Goal: Task Accomplishment & Management: Manage account settings

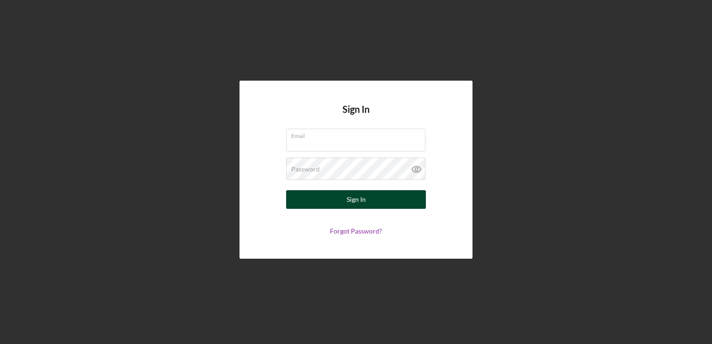
type input "[EMAIL_ADDRESS][DOMAIN_NAME]"
click at [350, 199] on div "Sign In" at bounding box center [356, 199] width 19 height 19
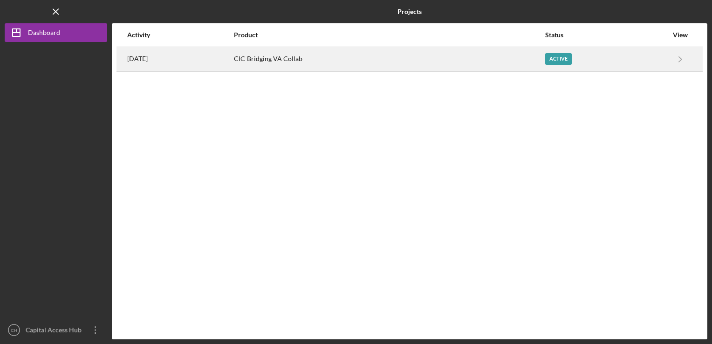
click at [250, 60] on div "CIC-Bridging VA Collab" at bounding box center [389, 59] width 310 height 23
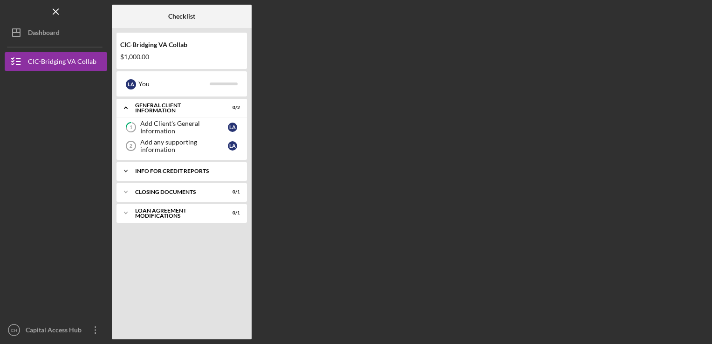
click at [194, 174] on div "Icon/Expander Info for Credit Reports 0 / 1" at bounding box center [181, 171] width 130 height 19
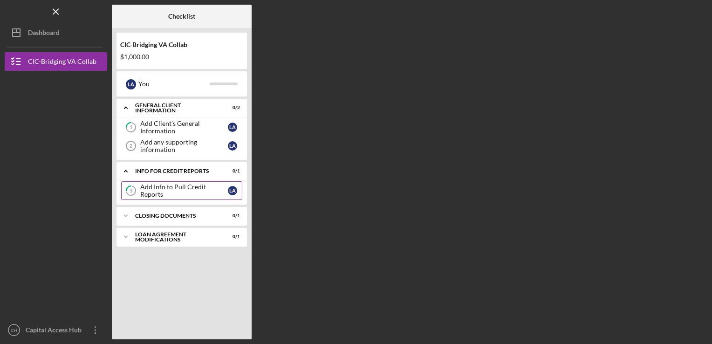
click at [207, 199] on link "3 Add Info to Pull Credit Reports L A" at bounding box center [181, 190] width 121 height 19
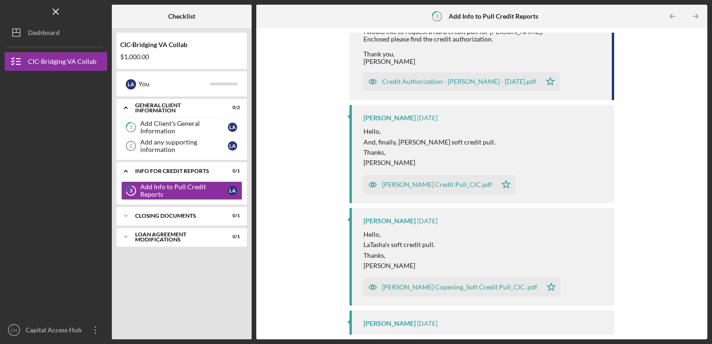
scroll to position [1004, 0]
drag, startPoint x: 444, startPoint y: 179, endPoint x: 420, endPoint y: 174, distance: 24.2
click at [420, 181] on div "[PERSON_NAME] Credit Pull_CIC.pdf" at bounding box center [437, 184] width 110 height 7
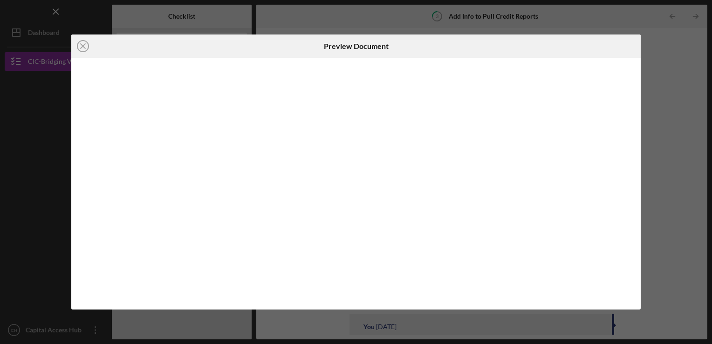
scroll to position [998, 0]
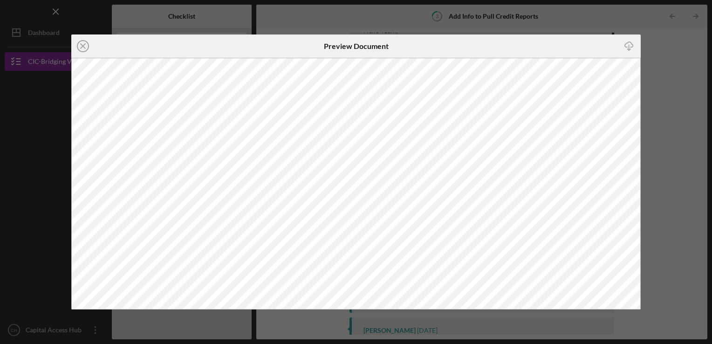
click at [631, 45] on icon "Icon/Download" at bounding box center [629, 45] width 21 height 21
click at [664, 105] on div "Icon/Close Preview Document Icon/Download" at bounding box center [356, 172] width 712 height 344
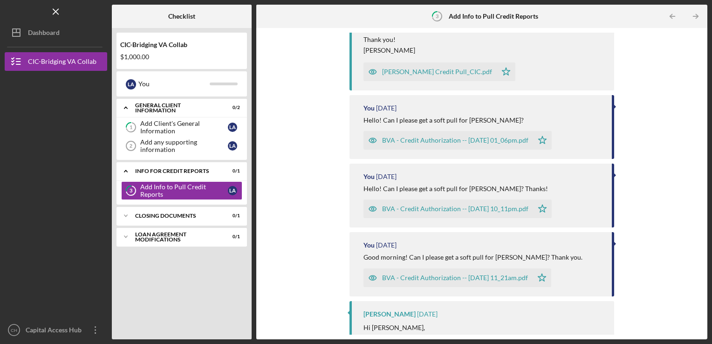
scroll to position [1323, 0]
click at [334, 131] on div "Icon/Upload Upload Request Icon/Message Comment You [DATE] Good morning! Can I …" at bounding box center [482, 184] width 442 height 302
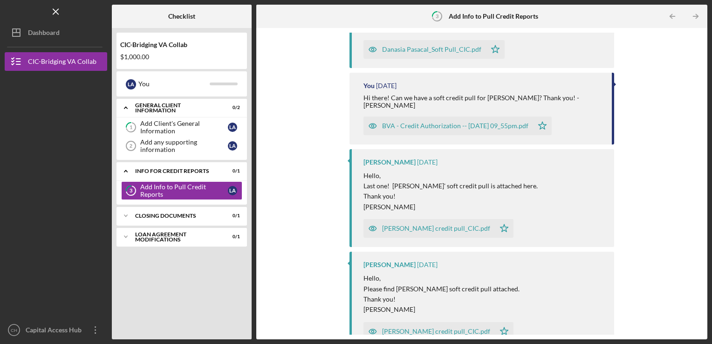
scroll to position [4102, 0]
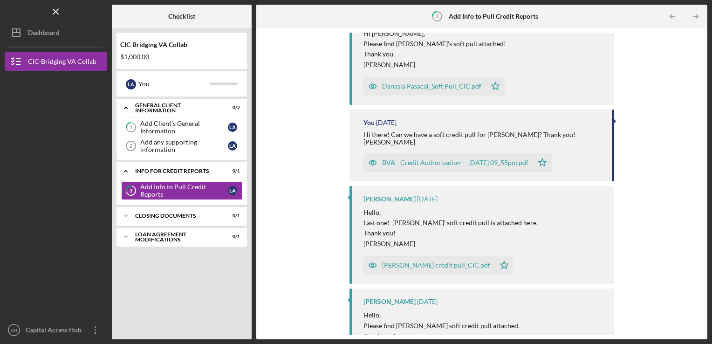
click at [339, 266] on div "Icon/Upload Upload Request Icon/Message Comment You [DATE] Good morning! Can I …" at bounding box center [482, 184] width 442 height 302
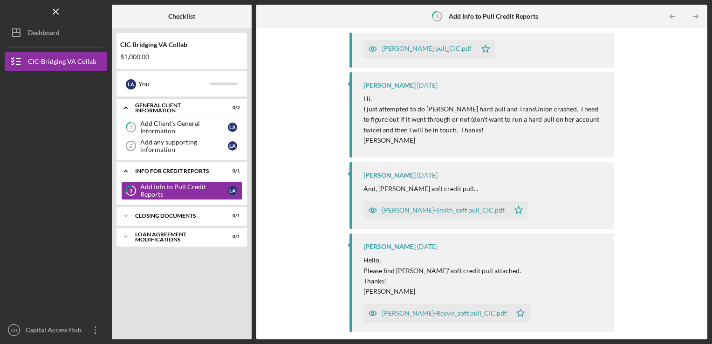
scroll to position [2465, 0]
click at [447, 305] on div "[PERSON_NAME]-Reavis_soft pull_CIC.pdf" at bounding box center [437, 312] width 148 height 19
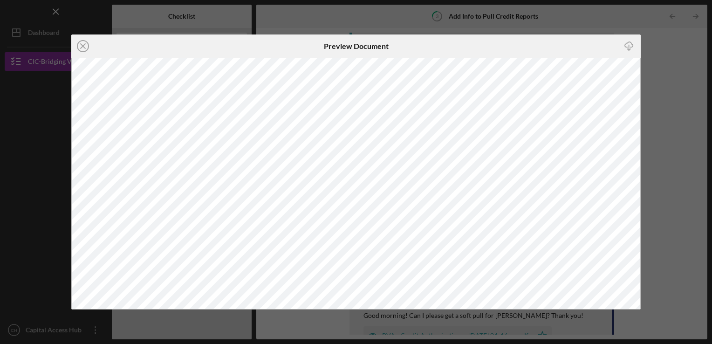
click at [637, 49] on icon "Icon/Download" at bounding box center [629, 45] width 21 height 21
click at [665, 118] on div "Icon/Close Preview Document Icon/Download" at bounding box center [356, 172] width 712 height 344
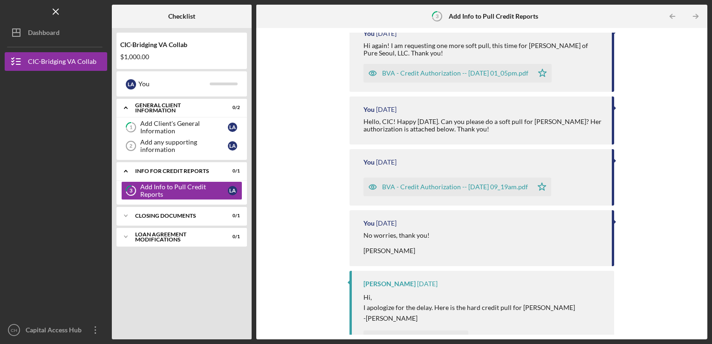
scroll to position [6038, 0]
